Goal: Information Seeking & Learning: Learn about a topic

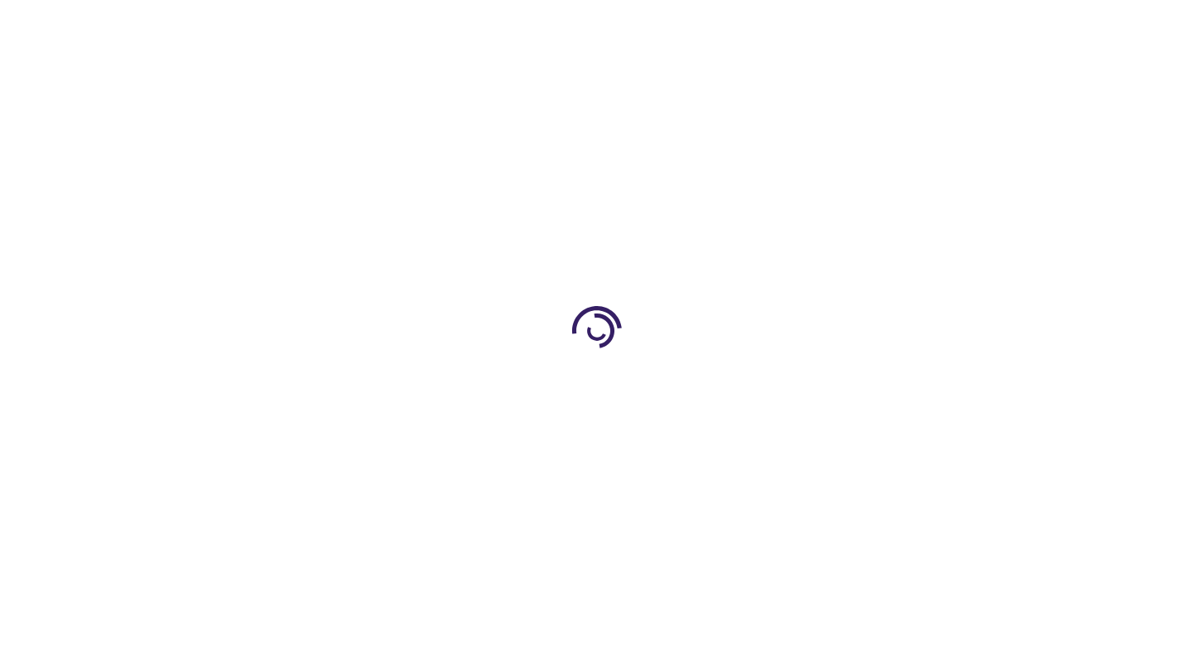
type input "0"
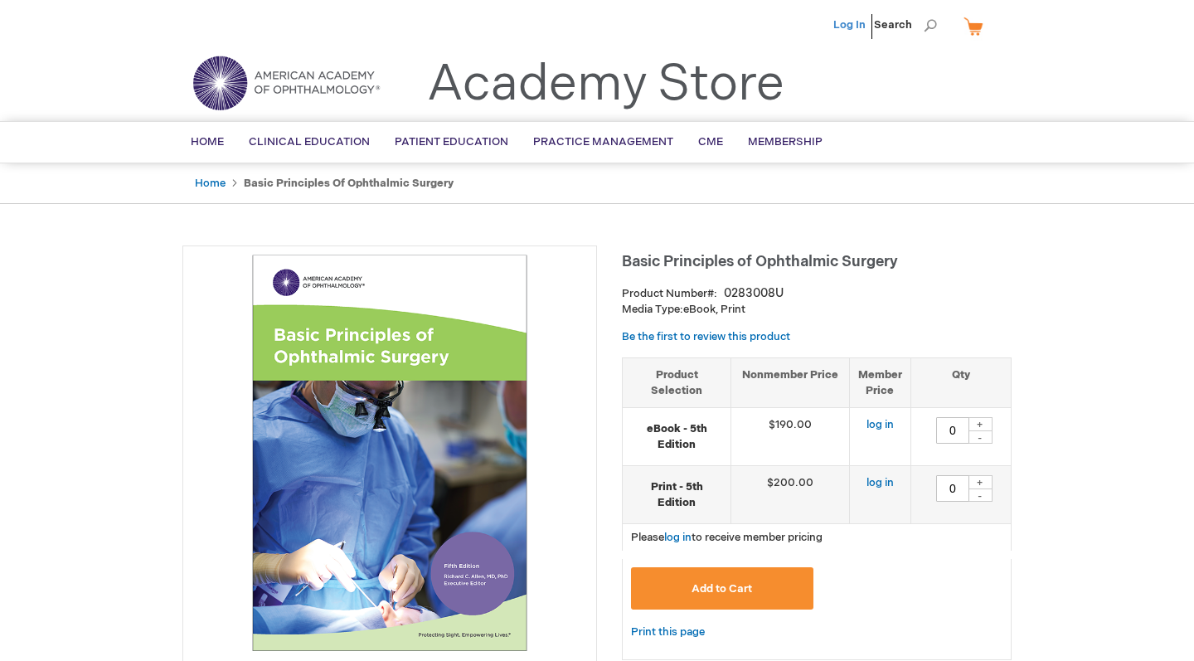
click at [862, 24] on link "Log In" at bounding box center [849, 24] width 32 height 13
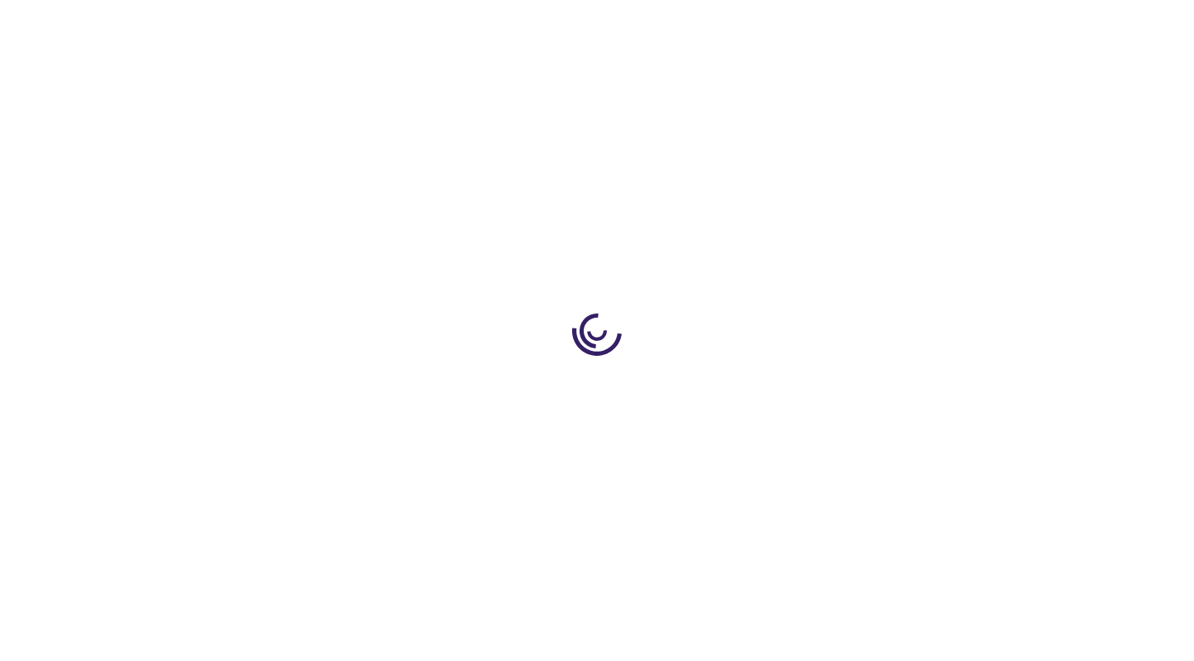
type input "0"
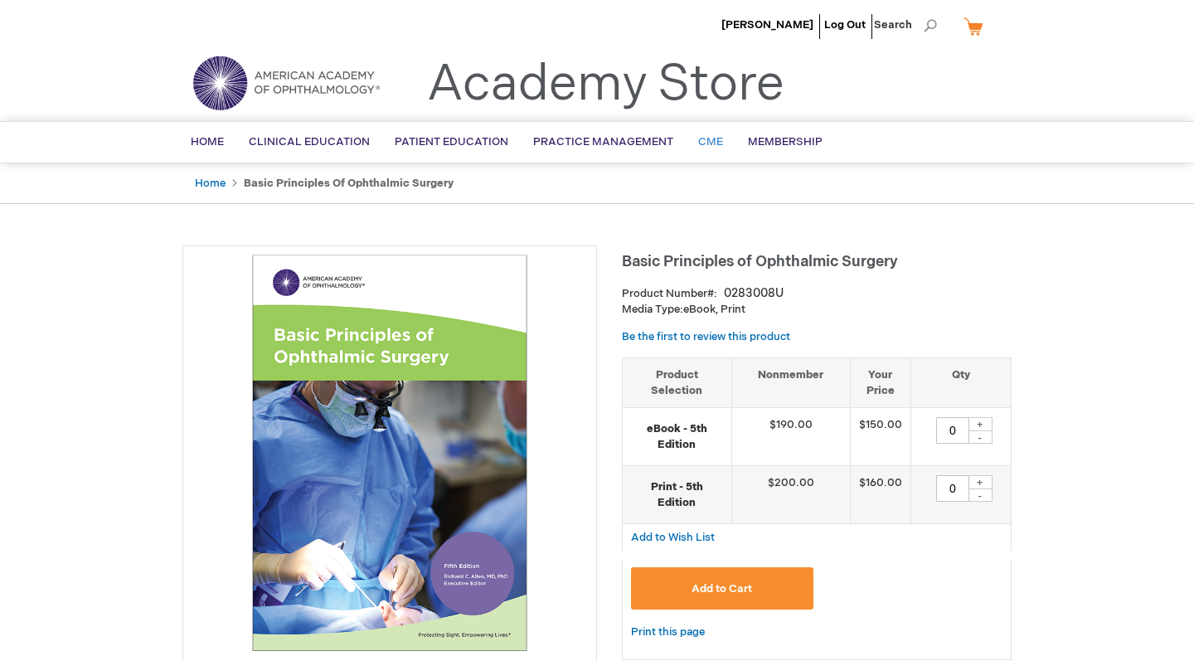
click at [711, 146] on span "CME" at bounding box center [710, 141] width 25 height 13
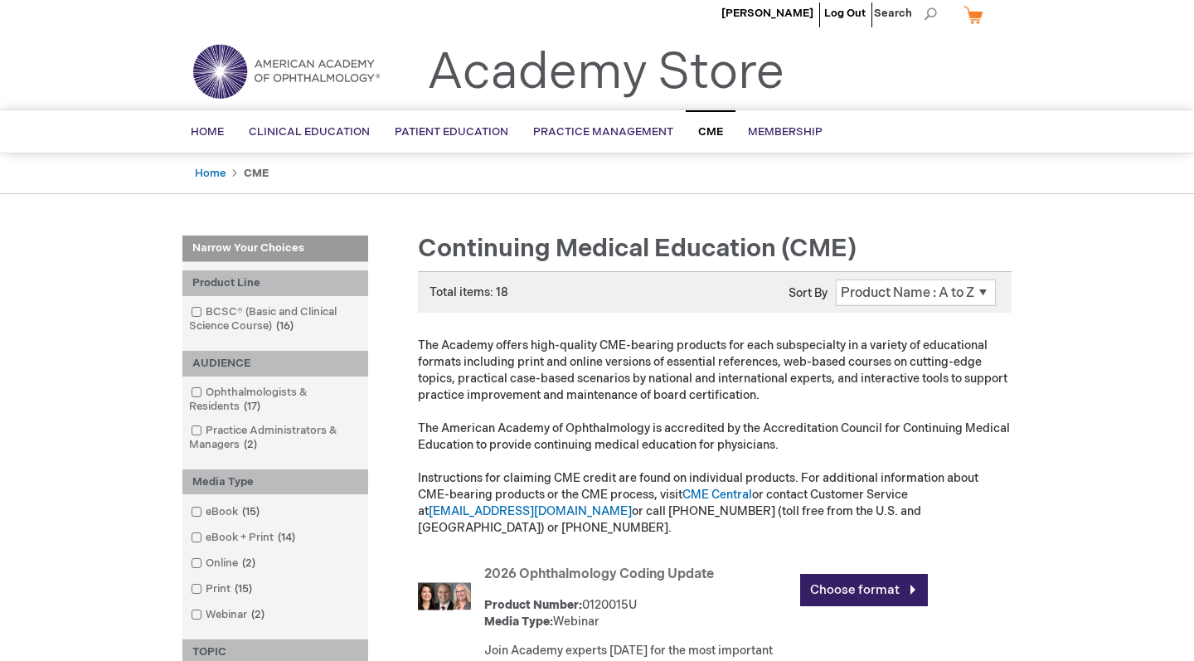
scroll to position [13, 0]
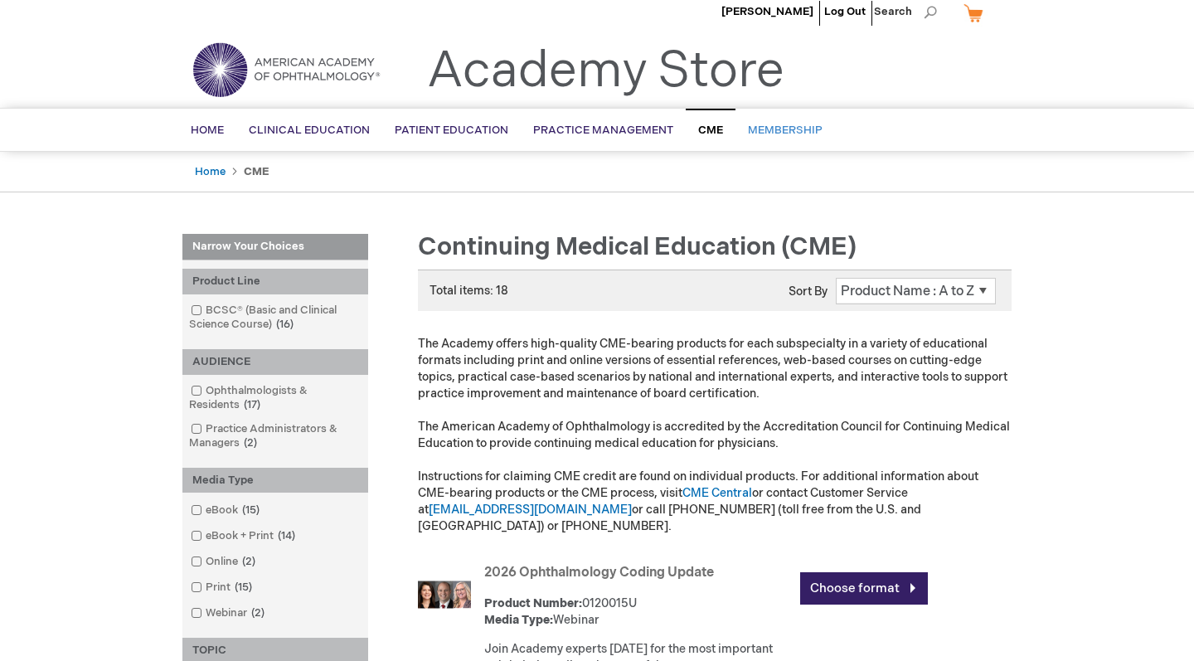
click at [788, 124] on span "Membership" at bounding box center [785, 130] width 75 height 13
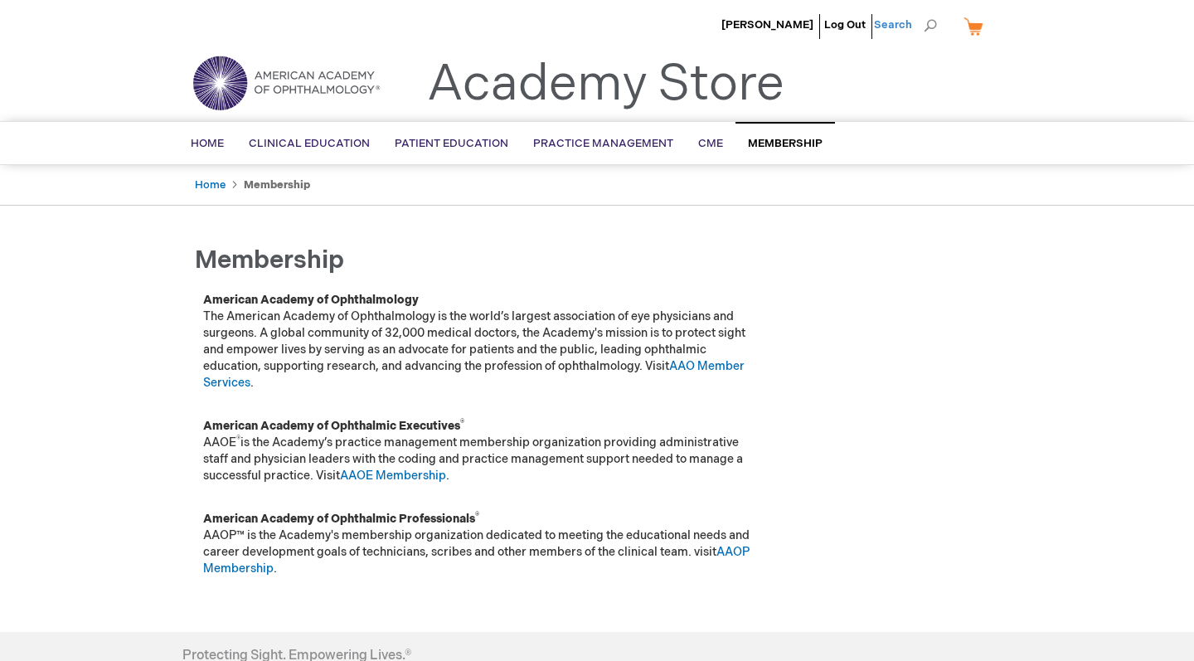
click at [930, 26] on span "Search" at bounding box center [905, 24] width 63 height 33
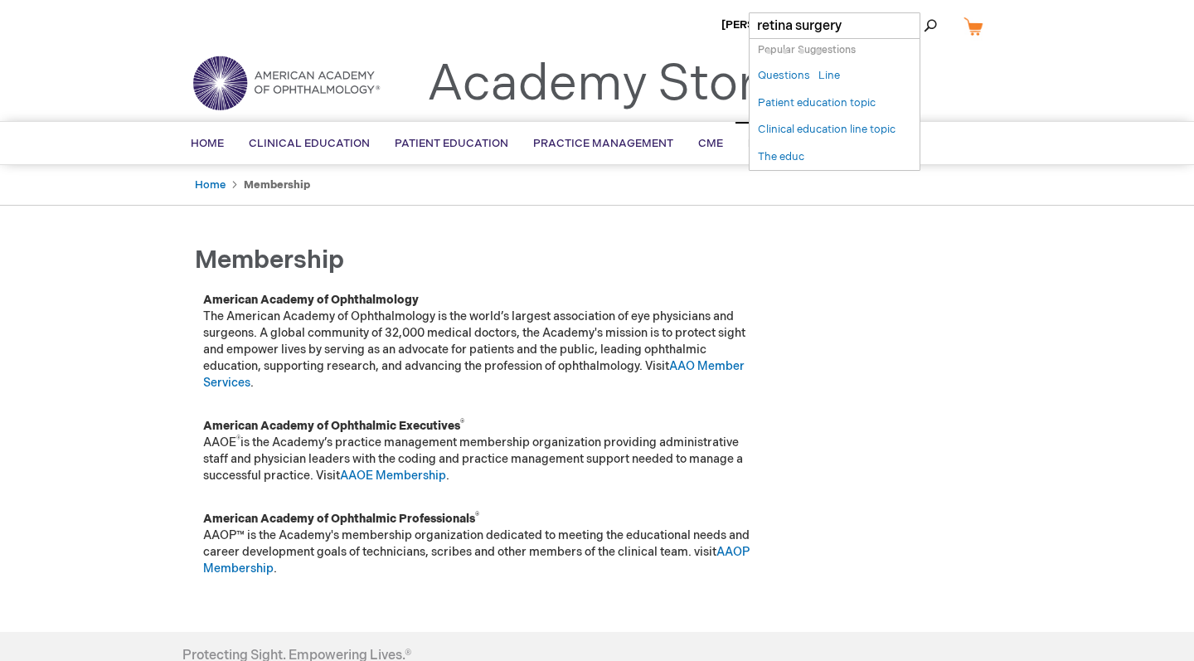
type input "retina surgery"
click at [930, 26] on button "Search" at bounding box center [929, 25] width 13 height 27
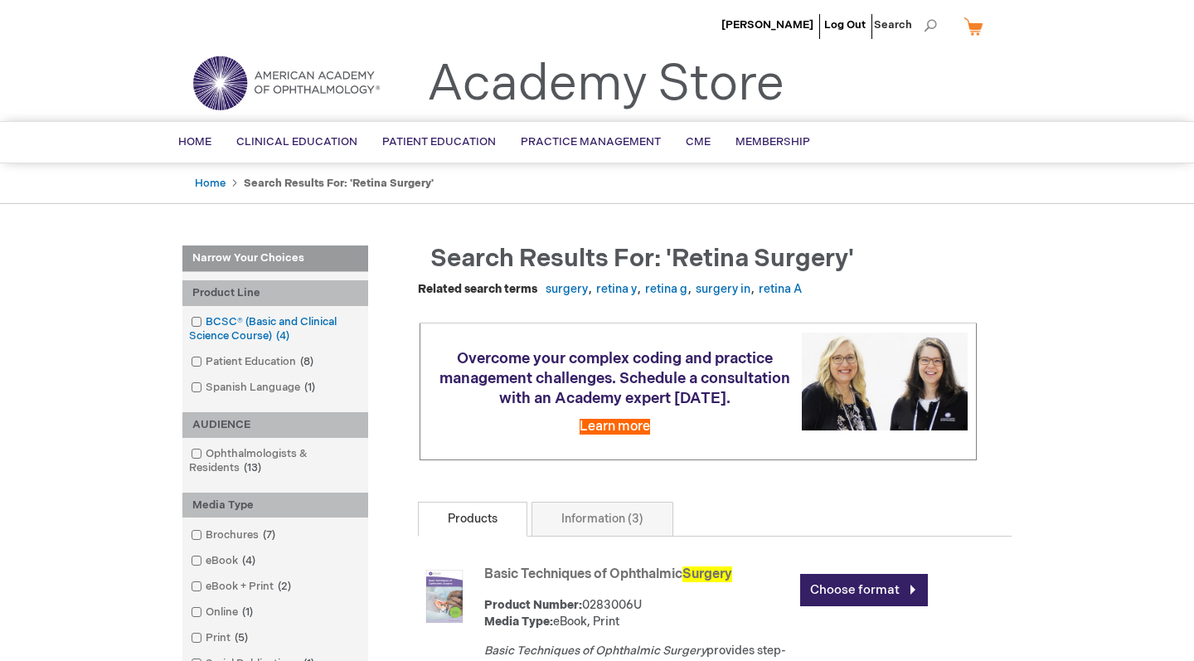
click at [189, 323] on link "BCSC® (Basic and Clinical Science Course) 4 items" at bounding box center [275, 329] width 177 height 30
